Goal: Navigation & Orientation: Find specific page/section

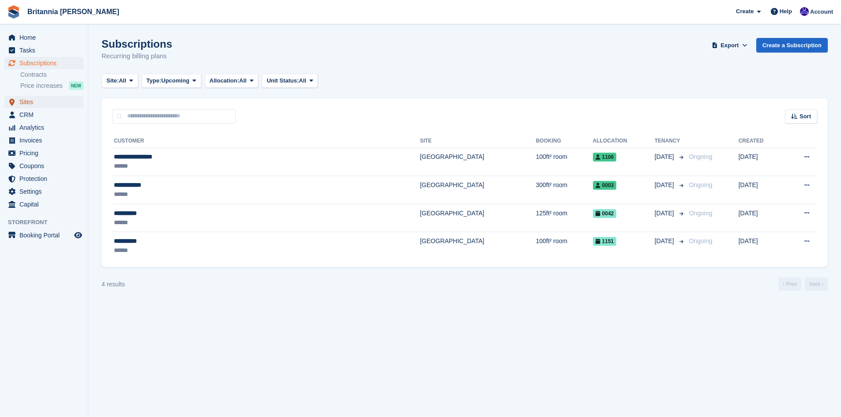
click at [36, 98] on span "Sites" at bounding box center [45, 102] width 53 height 12
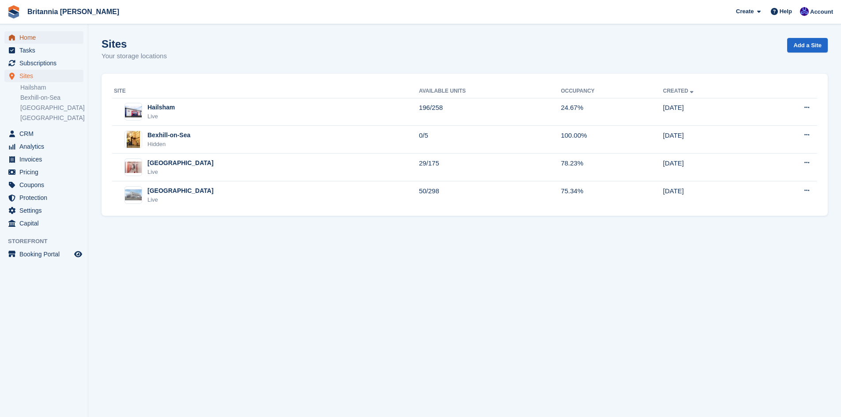
click at [28, 35] on span "Home" at bounding box center [45, 37] width 53 height 12
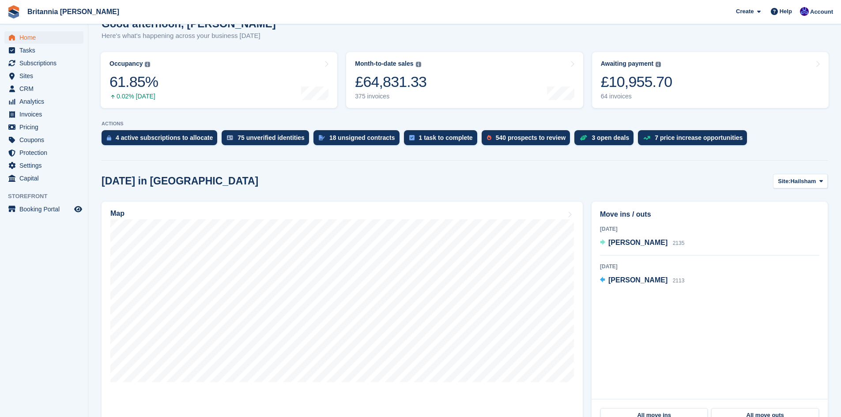
scroll to position [132, 0]
